Goal: Task Accomplishment & Management: Use online tool/utility

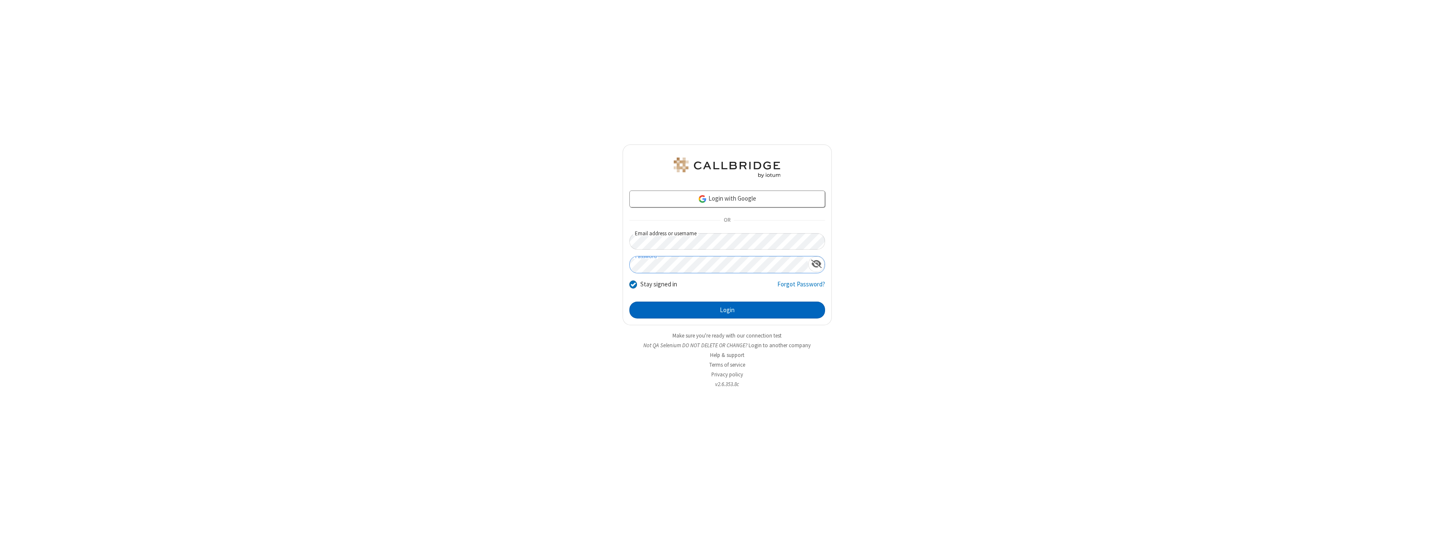
click at [727, 310] on button "Login" at bounding box center [727, 310] width 196 height 17
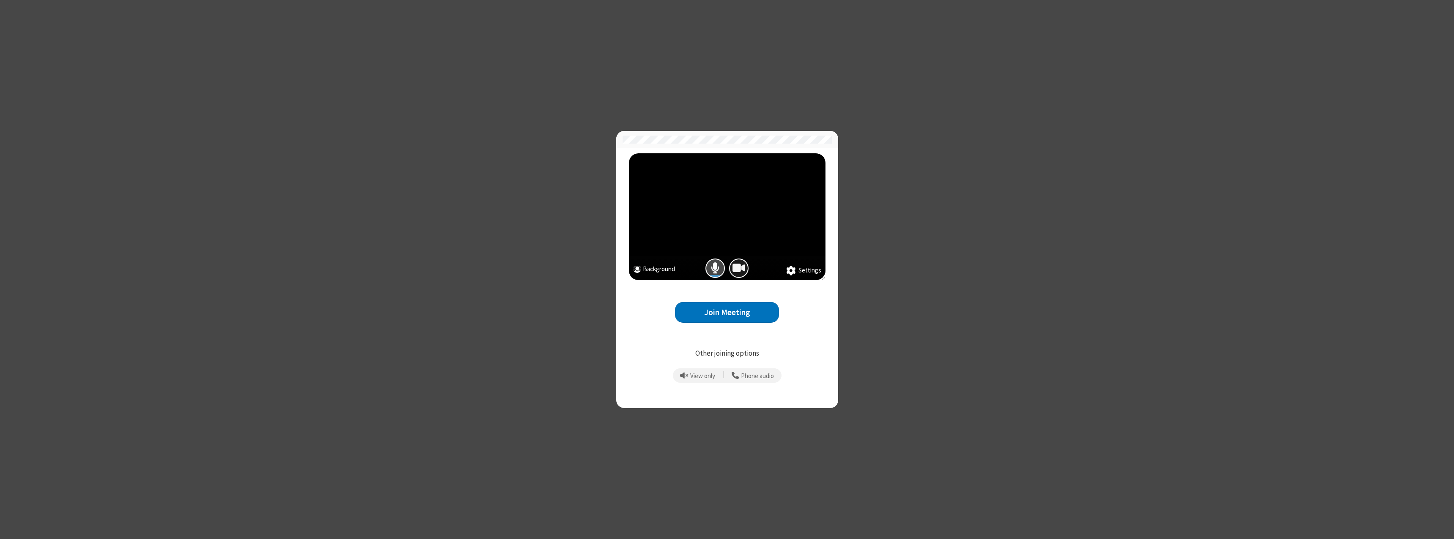
click at [738, 268] on span "Camera is on" at bounding box center [738, 268] width 13 height 12
click at [727, 312] on button "Join Meeting" at bounding box center [727, 312] width 104 height 21
